Goal: Task Accomplishment & Management: Use online tool/utility

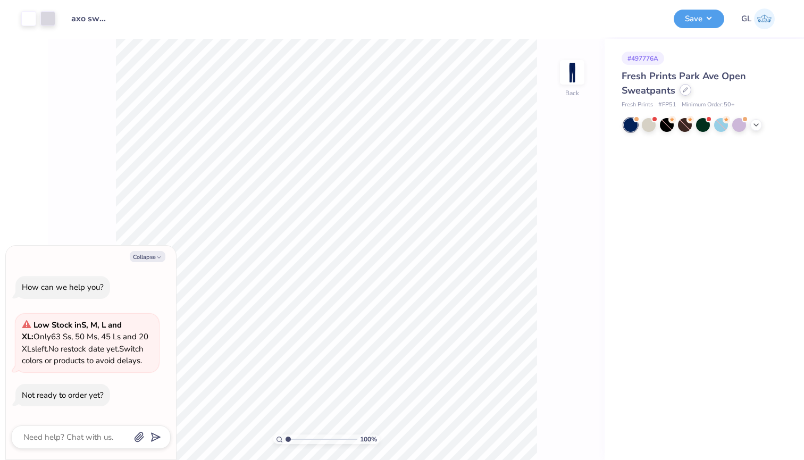
click at [686, 90] on icon at bounding box center [685, 90] width 4 height 4
type textarea "x"
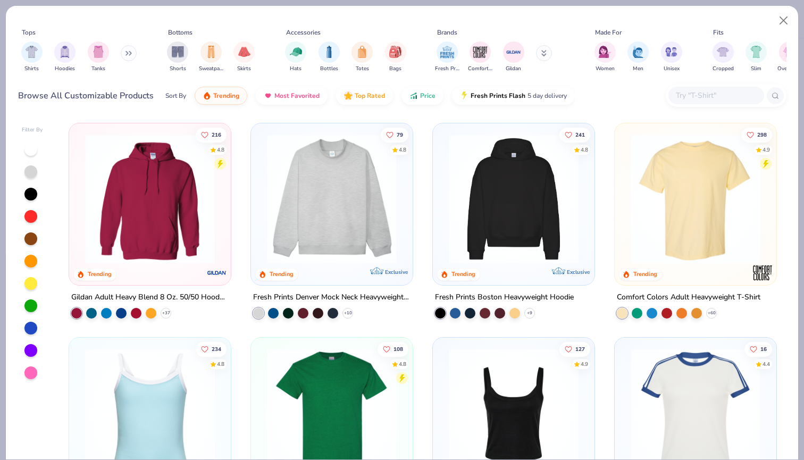
click at [702, 88] on div at bounding box center [717, 96] width 96 height 18
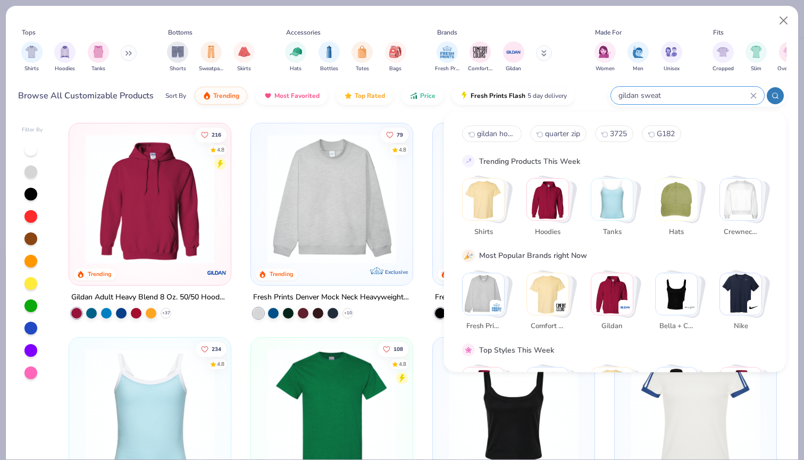
type input "gildan sweat"
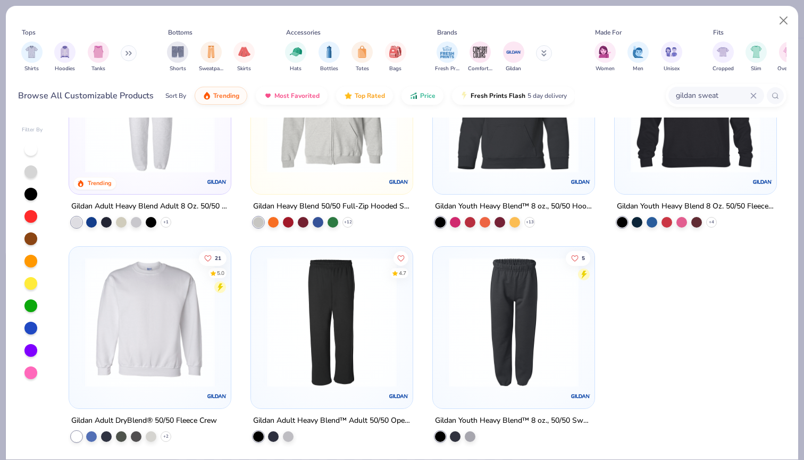
scroll to position [305, 0]
click at [373, 325] on img at bounding box center [332, 322] width 140 height 130
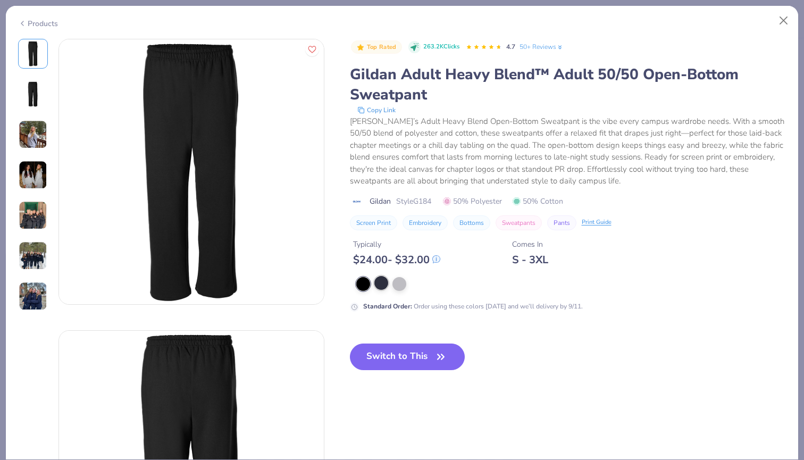
click at [383, 286] on div at bounding box center [381, 283] width 14 height 14
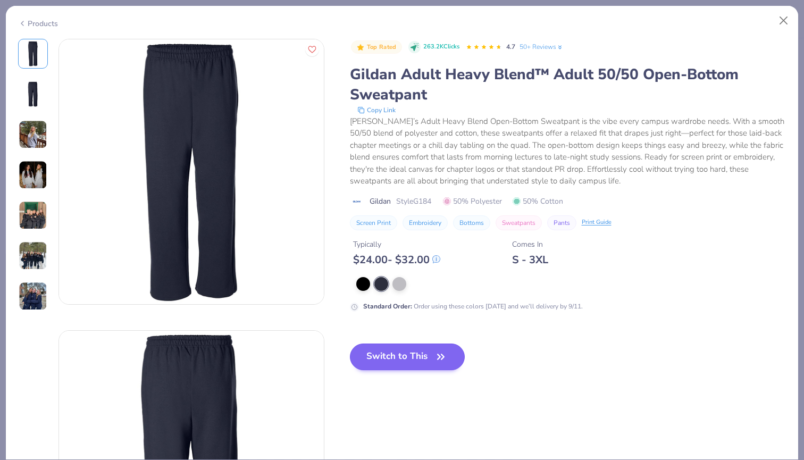
click at [390, 353] on button "Switch to This" at bounding box center [407, 357] width 115 height 27
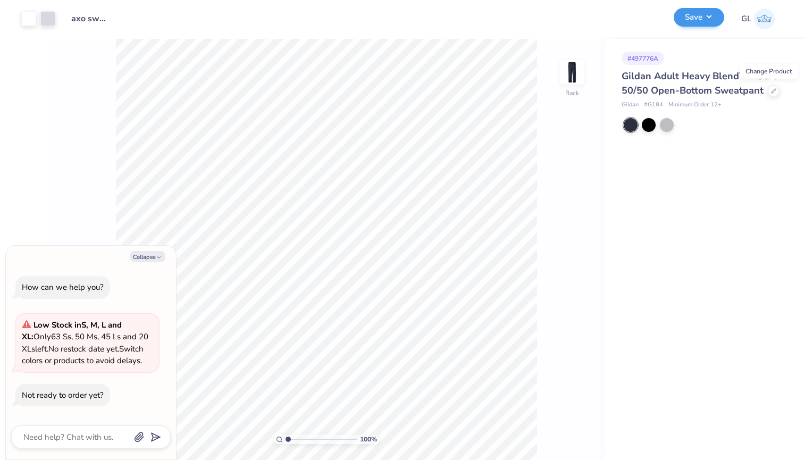
click at [699, 20] on button "Save" at bounding box center [699, 17] width 51 height 19
type textarea "x"
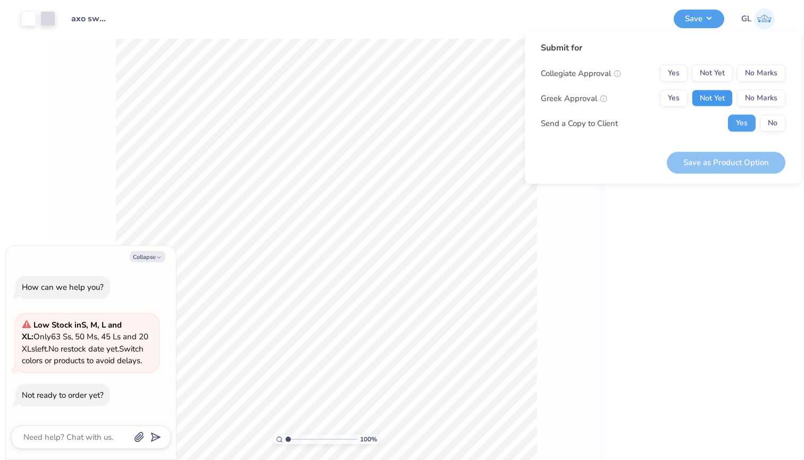
click at [713, 96] on button "Not Yet" at bounding box center [712, 98] width 41 height 17
click at [769, 74] on button "No Marks" at bounding box center [761, 73] width 48 height 17
click at [725, 163] on button "Save as Product Option" at bounding box center [726, 163] width 119 height 22
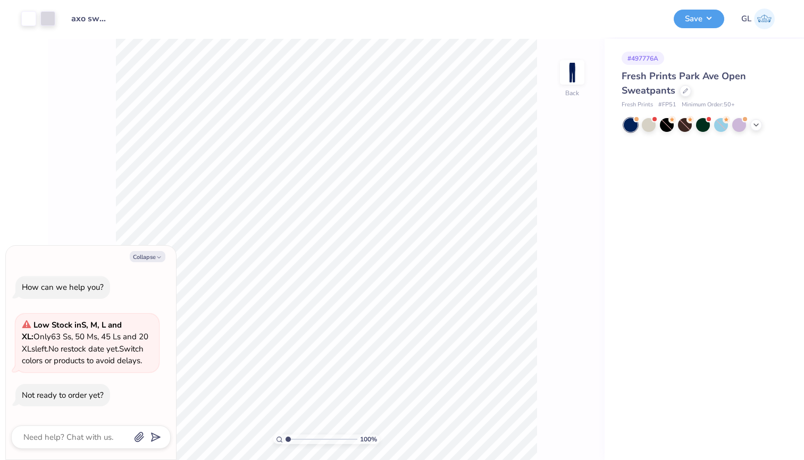
type textarea "x"
